Goal: Information Seeking & Learning: Learn about a topic

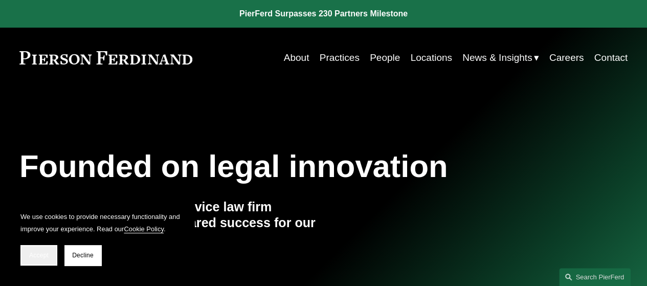
click at [40, 259] on button "Accept" at bounding box center [38, 255] width 37 height 20
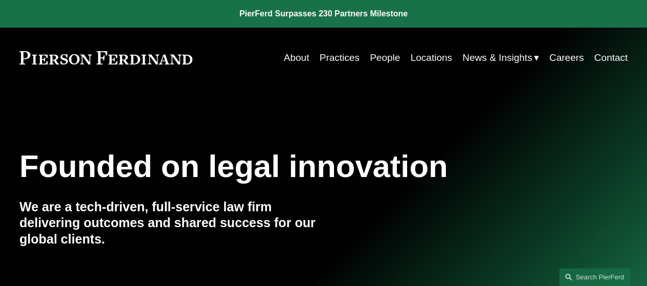
click at [433, 55] on link "Locations" at bounding box center [430, 57] width 41 height 19
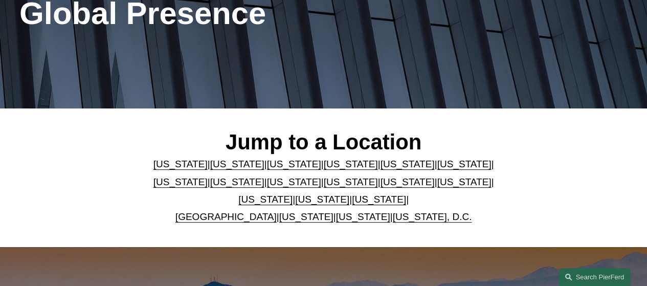
scroll to position [153, 0]
click at [232, 220] on link "United Kingdom" at bounding box center [225, 216] width 101 height 11
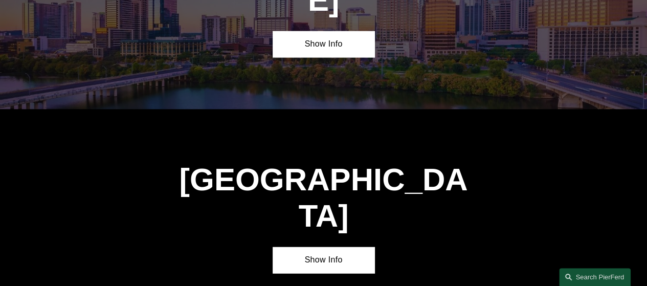
scroll to position [3181, 0]
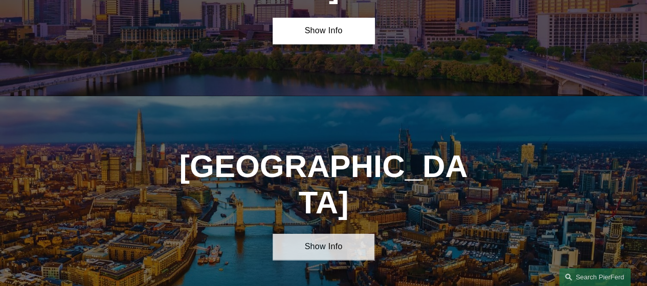
click at [341, 234] on link "Show Info" at bounding box center [323, 247] width 101 height 26
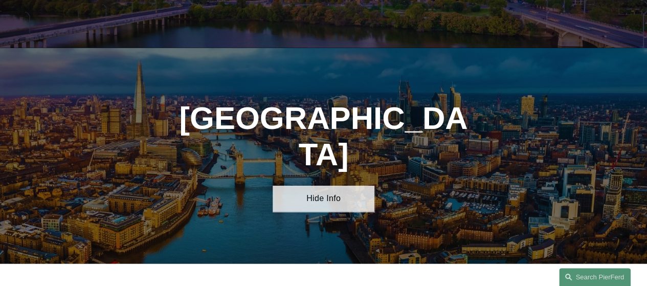
scroll to position [3284, 0]
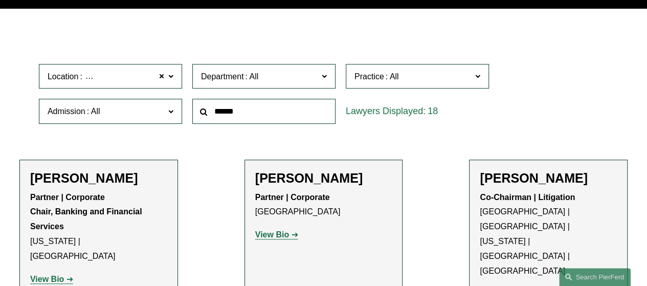
scroll to position [307, 0]
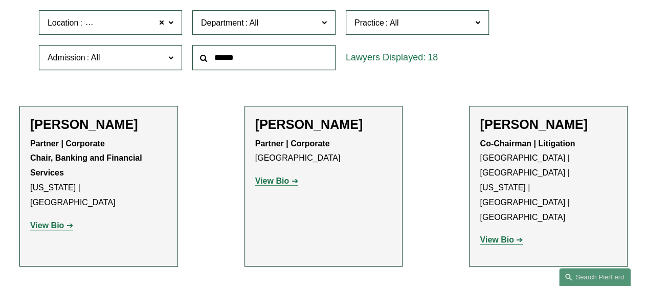
click at [256, 38] on div "Department All Corporate Employment, Labor, and Benefits Intellectual Property …" at bounding box center [263, 22] width 153 height 35
click at [260, 29] on span "Department" at bounding box center [259, 23] width 117 height 14
click at [0, 0] on link "Corporate" at bounding box center [0, 0] width 0 height 0
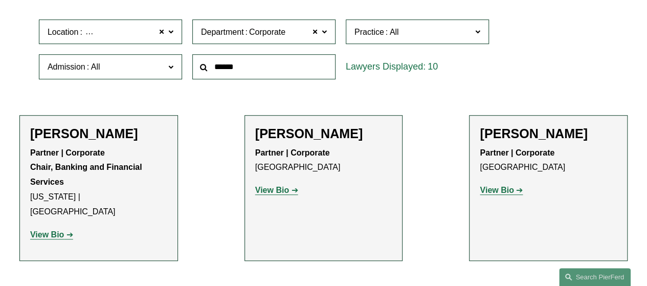
scroll to position [360, 0]
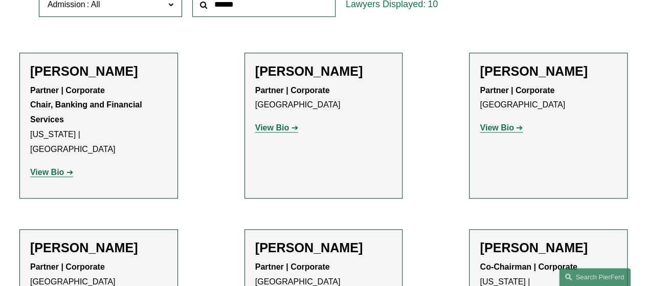
click at [501, 131] on strong "View Bio" at bounding box center [497, 127] width 34 height 9
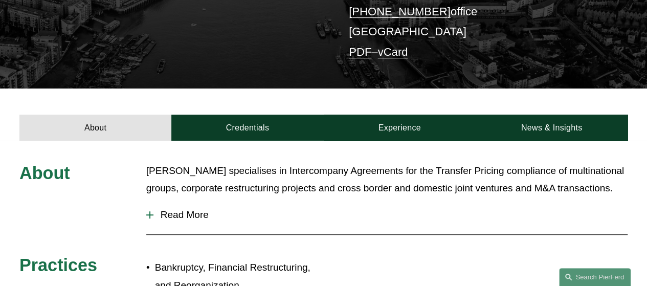
scroll to position [256, 0]
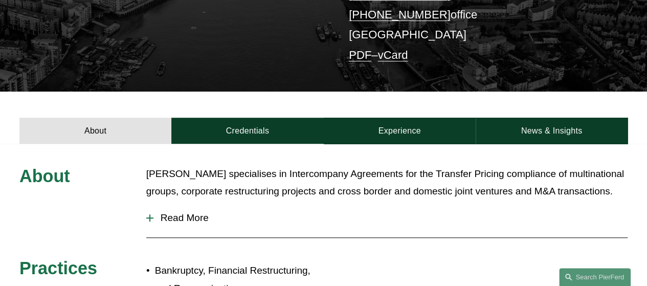
click at [153, 212] on span "Read More" at bounding box center [390, 217] width 474 height 11
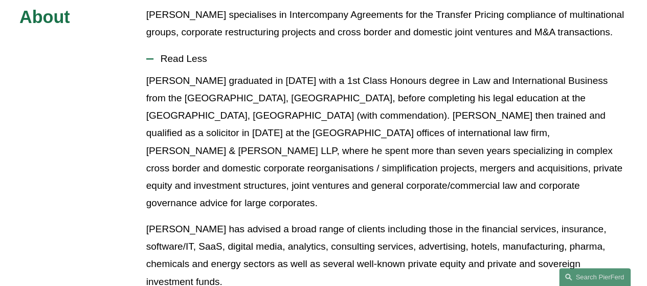
scroll to position [358, 0]
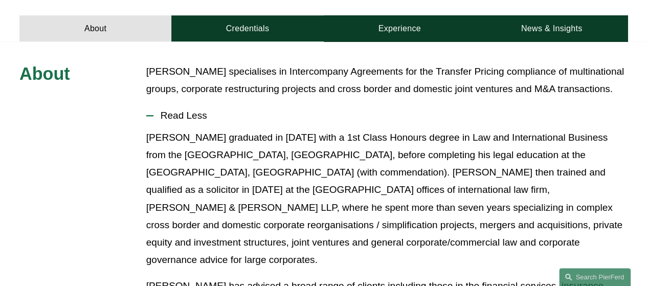
click at [159, 110] on span "Read Less" at bounding box center [390, 115] width 474 height 11
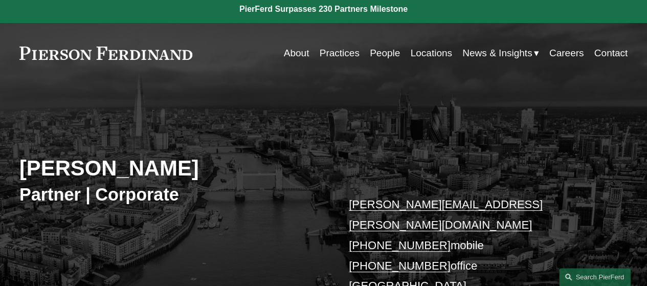
scroll to position [0, 0]
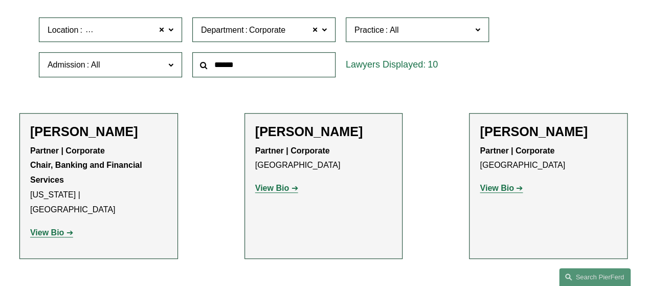
scroll to position [314, 0]
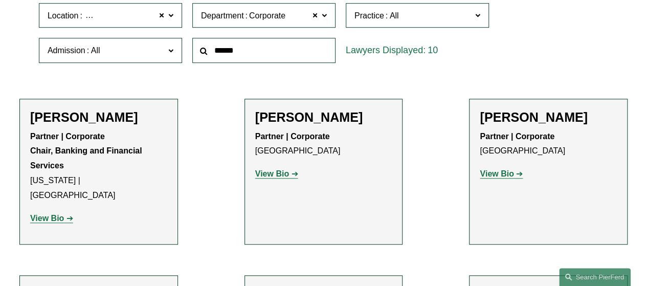
click at [411, 19] on span "Practice" at bounding box center [412, 16] width 117 height 14
click at [406, 13] on span "Practice" at bounding box center [412, 16] width 117 height 14
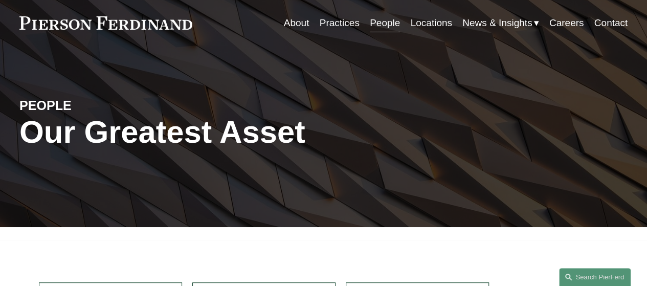
scroll to position [0, 0]
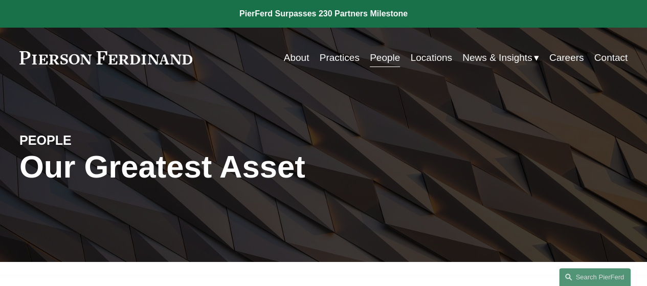
click at [343, 60] on link "Practices" at bounding box center [340, 57] width 40 height 19
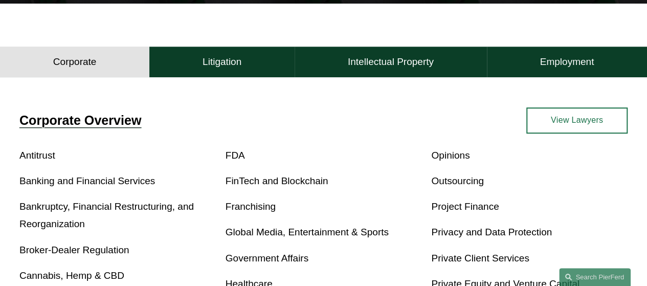
scroll to position [168, 0]
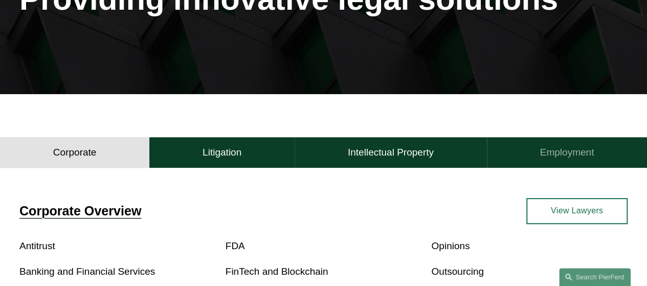
click at [545, 154] on h4 "Employment" at bounding box center [567, 152] width 54 height 12
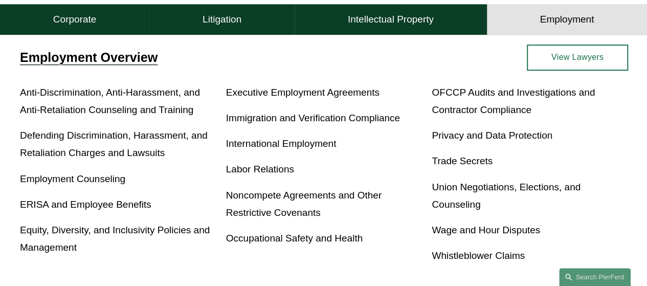
scroll to position [219, 0]
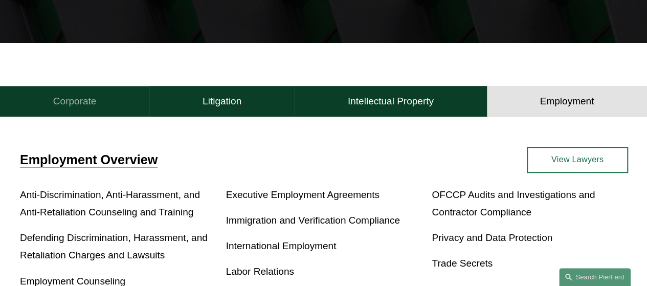
click at [77, 107] on h4 "Corporate" at bounding box center [74, 101] width 43 height 12
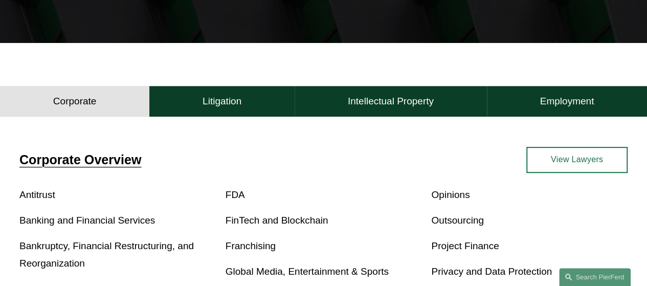
scroll to position [270, 0]
